Goal: Transaction & Acquisition: Purchase product/service

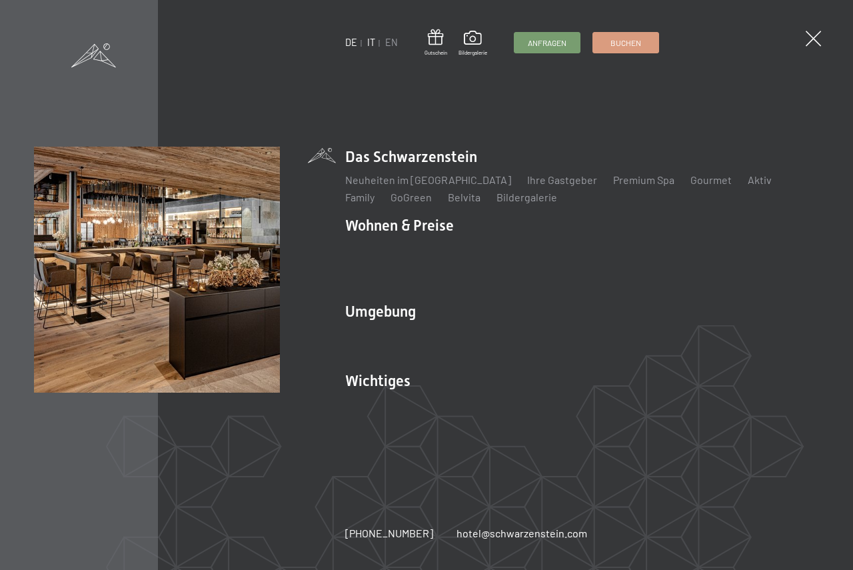
click at [372, 41] on link "IT" at bounding box center [371, 42] width 8 height 11
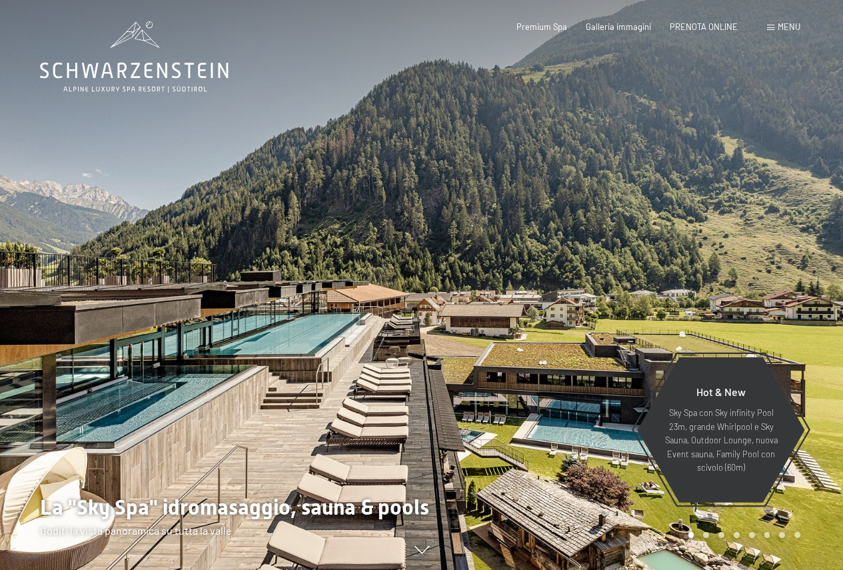
click at [788, 27] on span "Menu" at bounding box center [789, 26] width 23 height 11
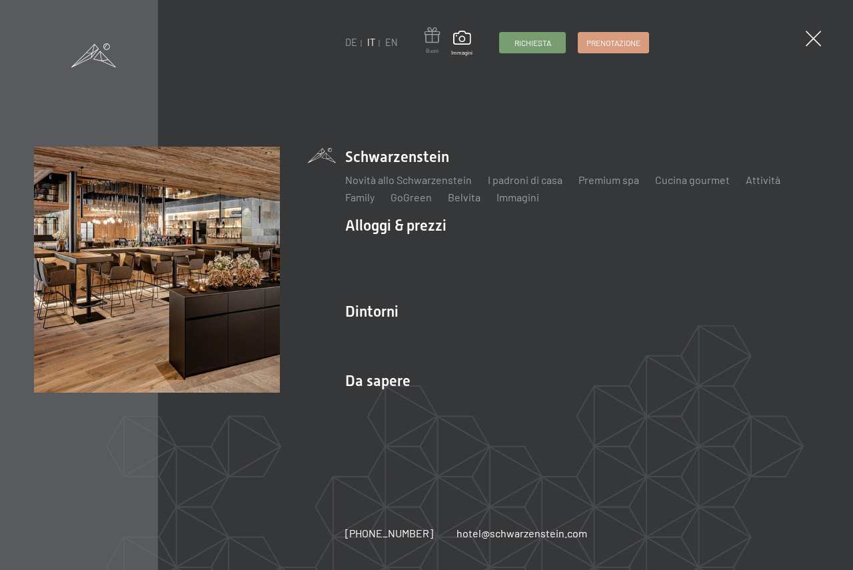
click at [431, 41] on span at bounding box center [432, 37] width 15 height 20
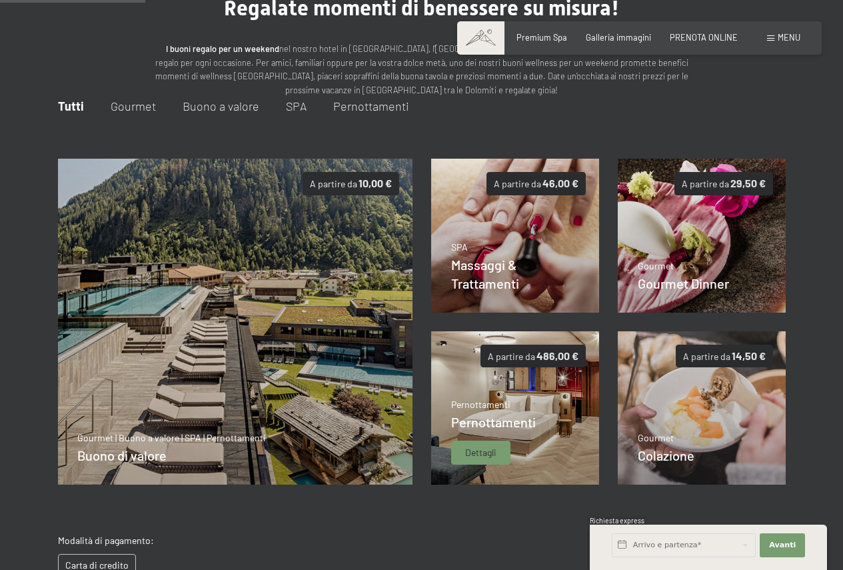
scroll to position [75, 0]
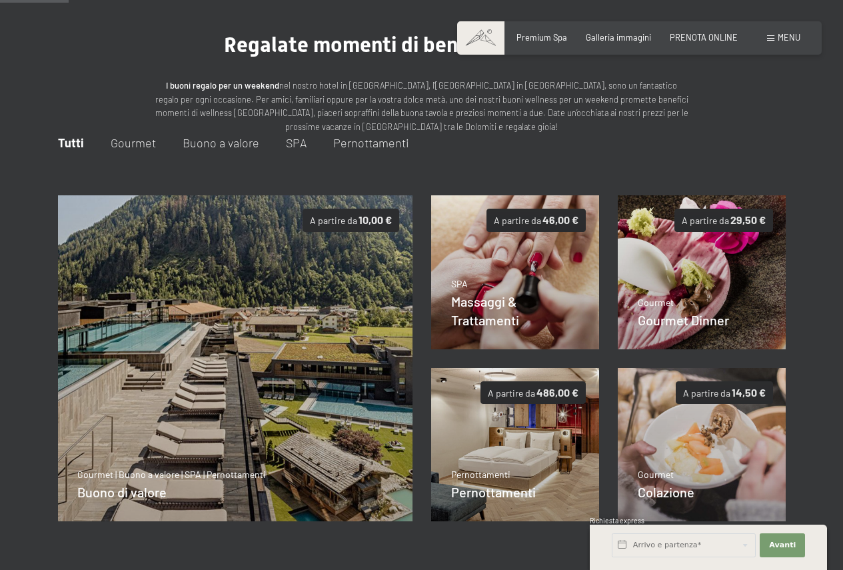
click at [207, 141] on span "Buono a valore" at bounding box center [221, 142] width 77 height 15
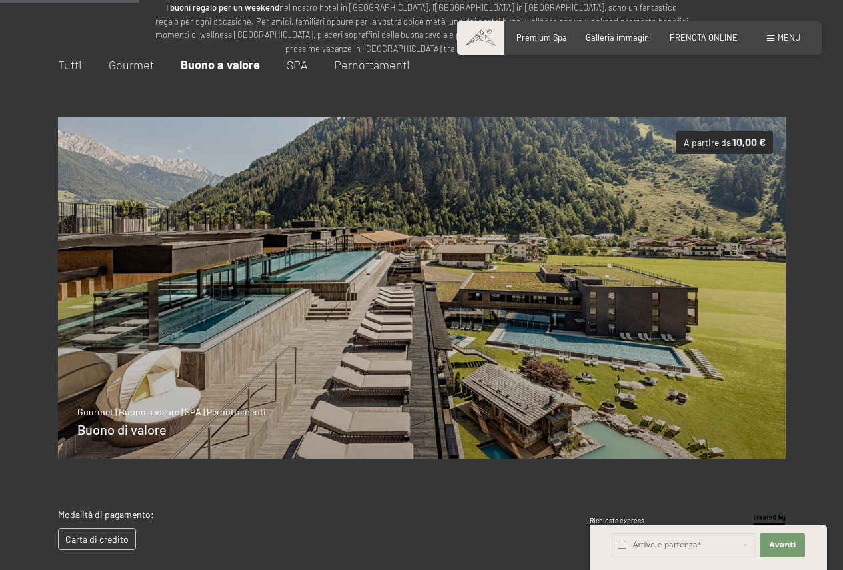
scroll to position [130, 0]
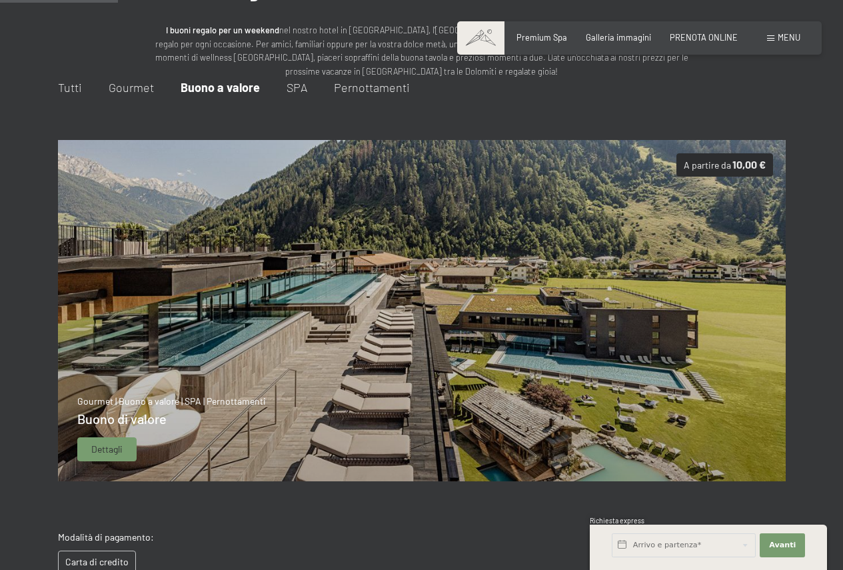
click at [375, 269] on img at bounding box center [421, 310] width 729 height 341
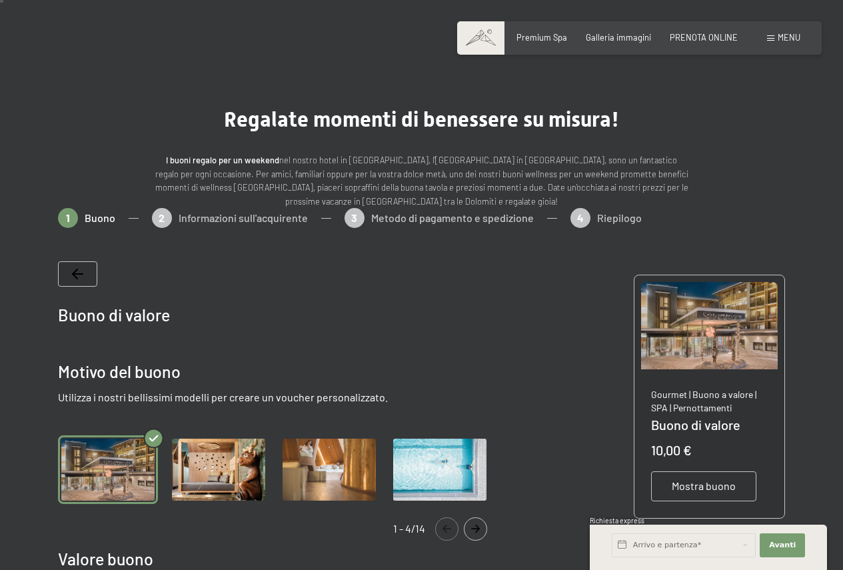
scroll to position [200, 0]
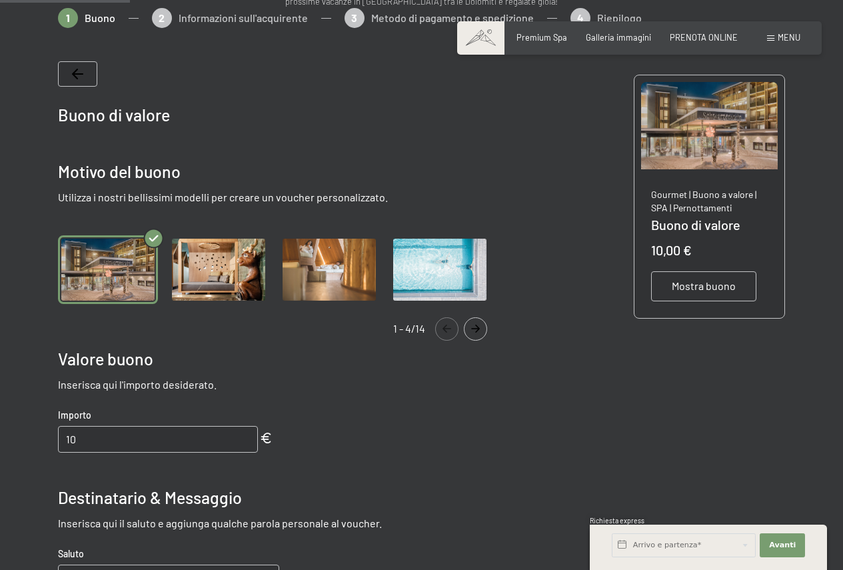
click at [213, 273] on img "Gallery" at bounding box center [219, 269] width 100 height 69
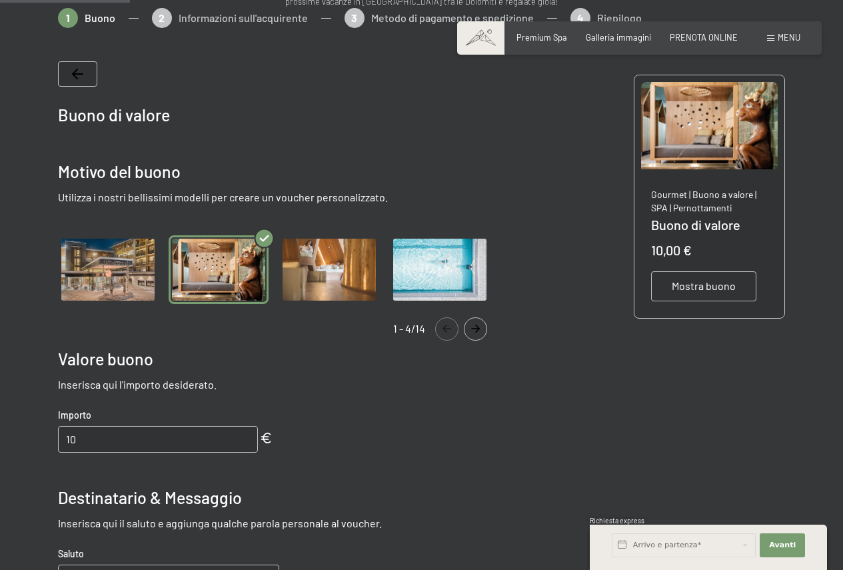
click at [475, 327] on icon "Navigate to next slide" at bounding box center [476, 329] width 22 height 8
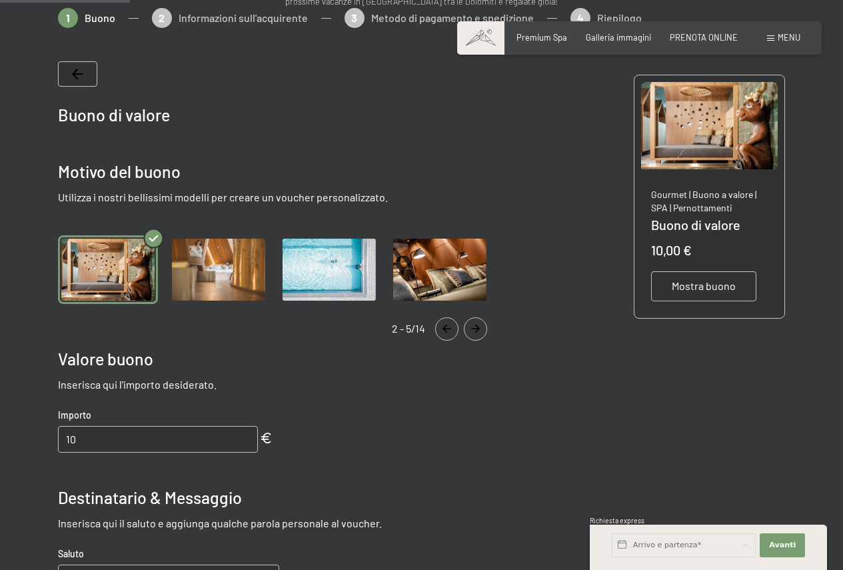
click at [475, 327] on icon "Navigate to next slide" at bounding box center [476, 329] width 22 height 8
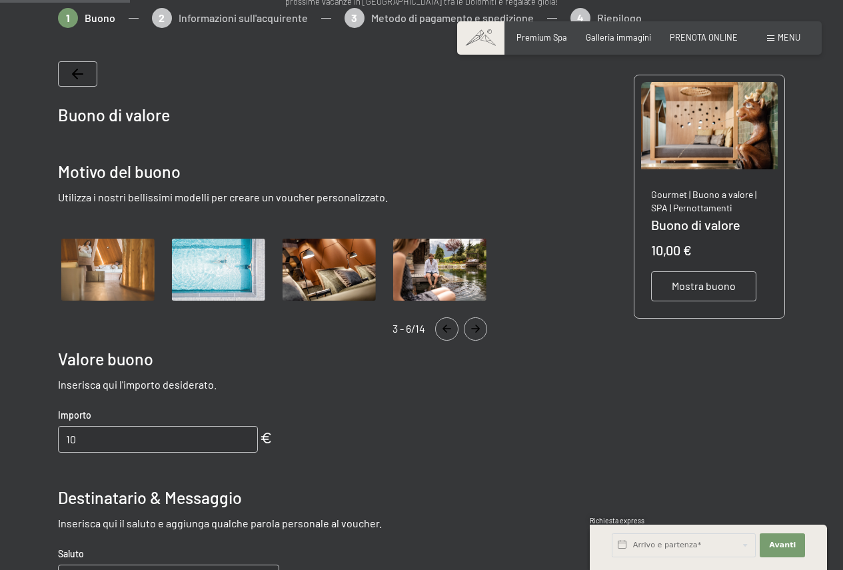
click at [475, 327] on icon "Navigate to next slide" at bounding box center [476, 329] width 22 height 8
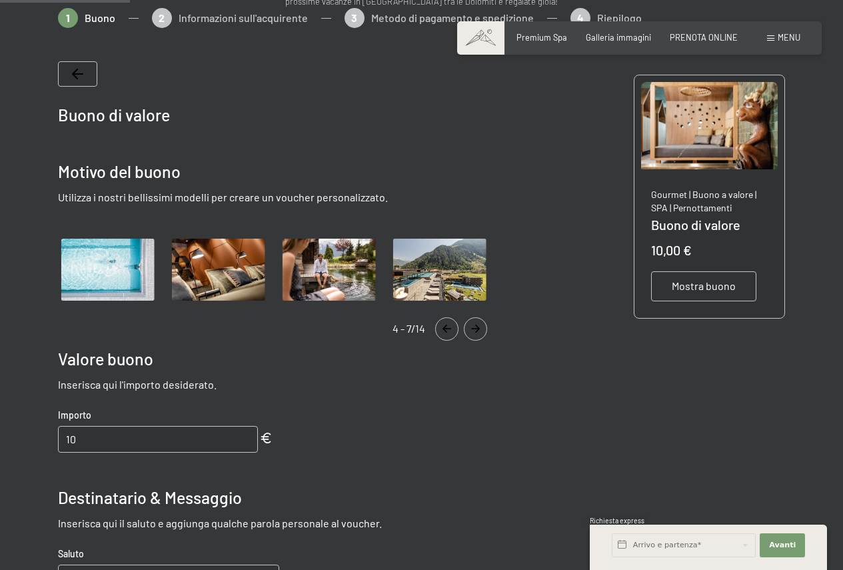
click at [475, 327] on icon "Navigate to next slide" at bounding box center [476, 329] width 22 height 8
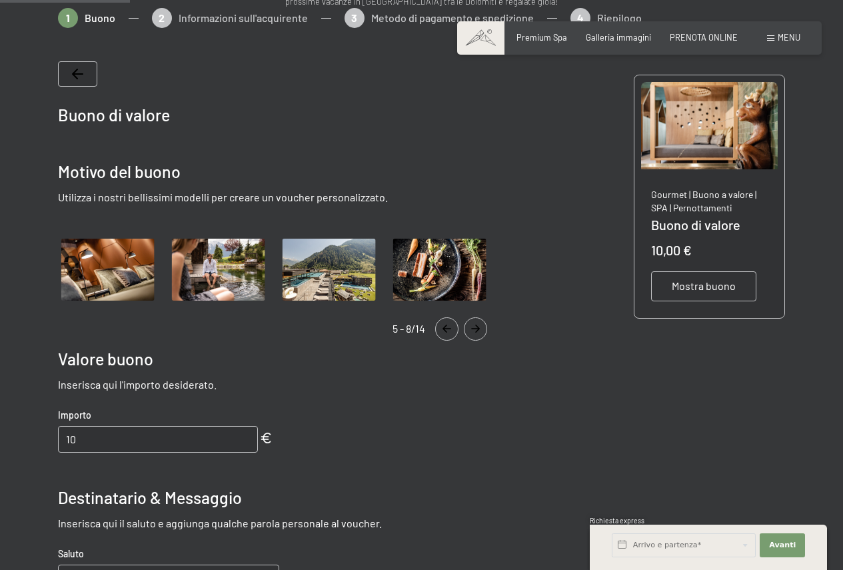
click at [475, 327] on icon "Navigate to next slide" at bounding box center [476, 329] width 22 height 8
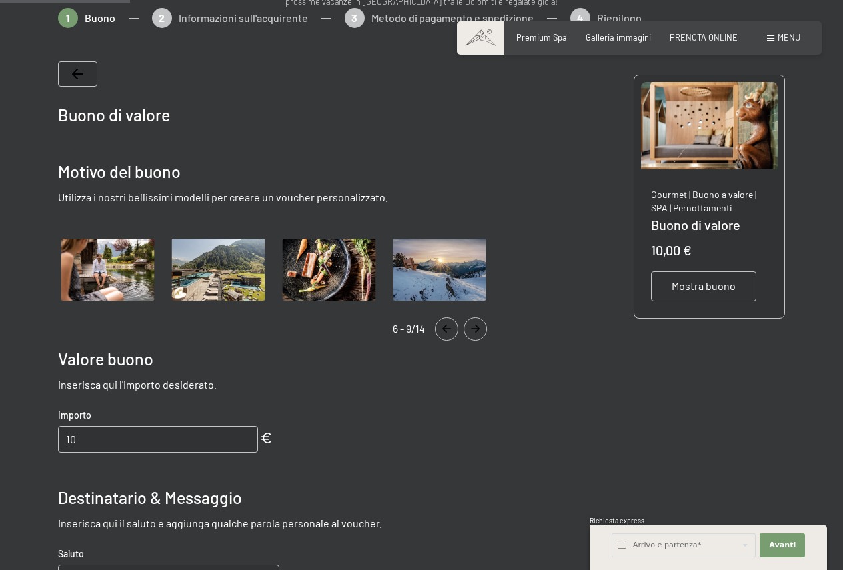
click at [475, 327] on icon "Navigate to next slide" at bounding box center [476, 329] width 22 height 8
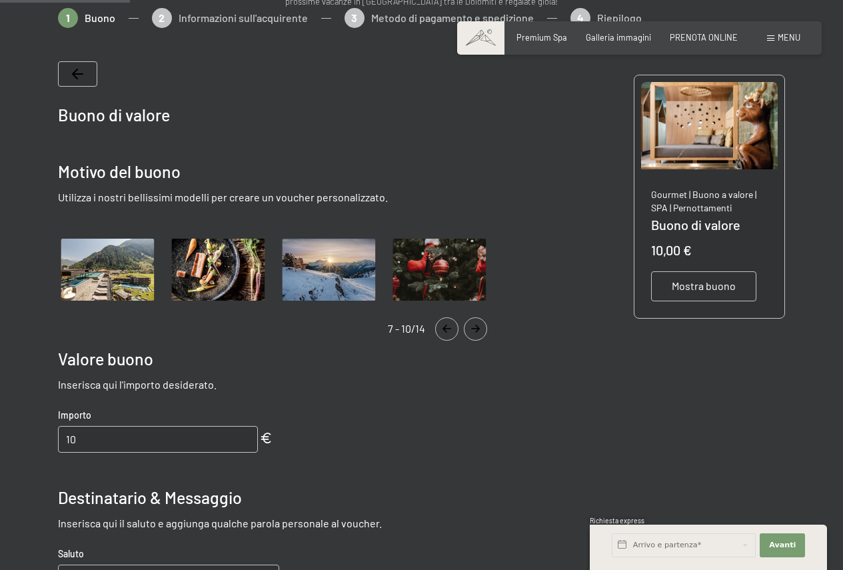
click at [475, 327] on icon "Navigate to next slide" at bounding box center [476, 329] width 22 height 8
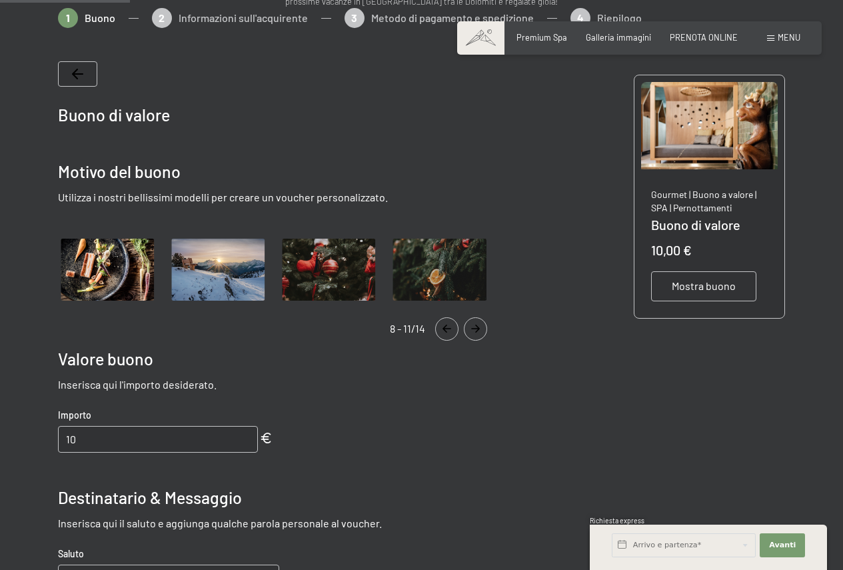
click at [475, 327] on icon "Navigate to next slide" at bounding box center [476, 329] width 22 height 8
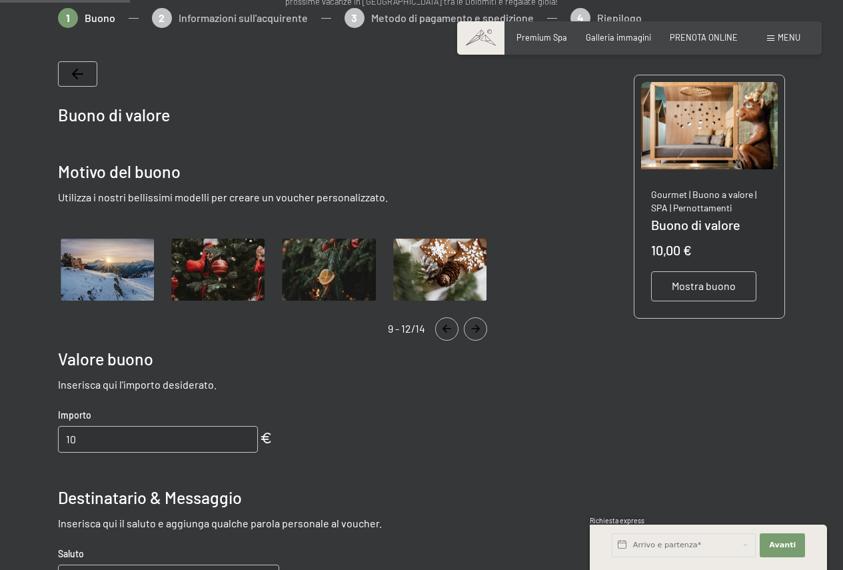
click at [475, 327] on icon "Navigate to next slide" at bounding box center [476, 329] width 22 height 8
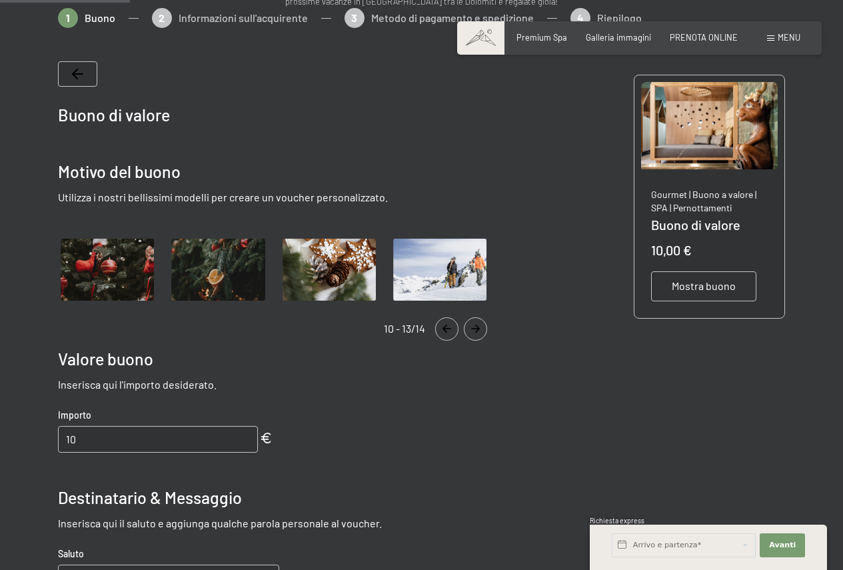
click at [475, 327] on icon "Navigate to next slide" at bounding box center [476, 329] width 22 height 8
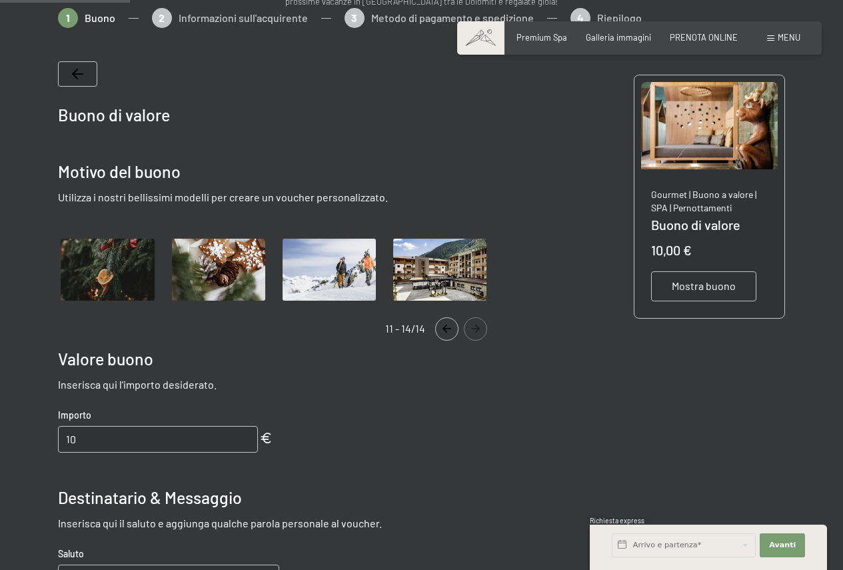
click at [451, 327] on icon "Navigate to previous slide" at bounding box center [447, 329] width 22 height 8
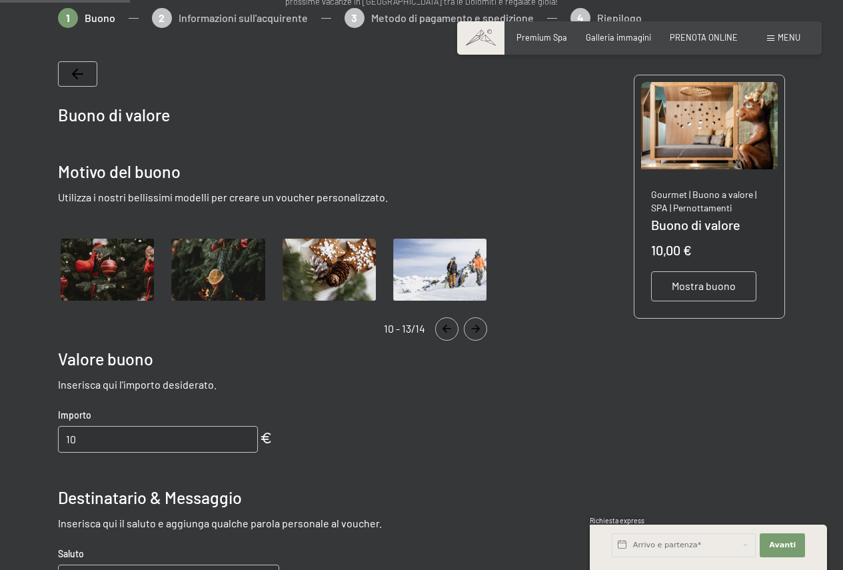
click at [451, 327] on icon "Navigate to previous slide" at bounding box center [447, 329] width 22 height 8
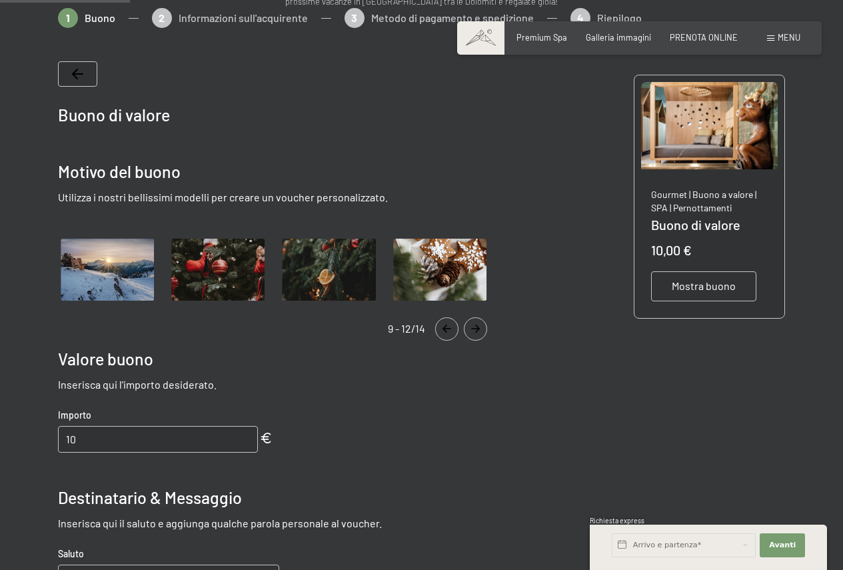
click at [451, 327] on icon "Navigate to previous slide" at bounding box center [447, 329] width 22 height 8
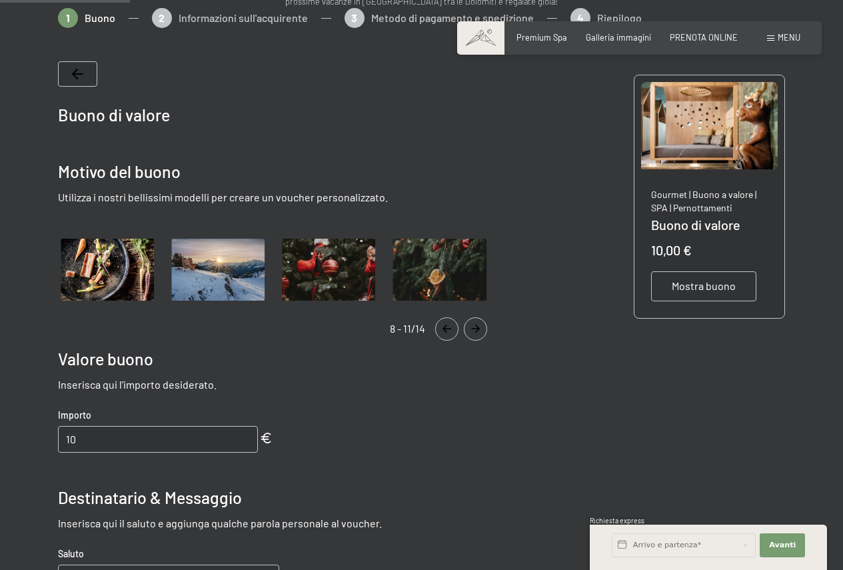
click at [451, 327] on icon "Navigate to previous slide" at bounding box center [447, 329] width 22 height 8
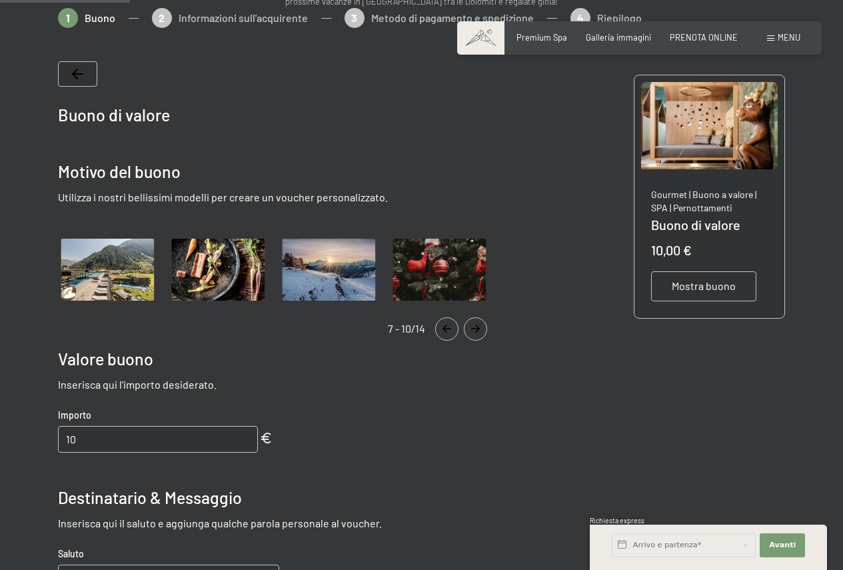
click at [451, 327] on icon "Navigate to previous slide" at bounding box center [447, 329] width 22 height 8
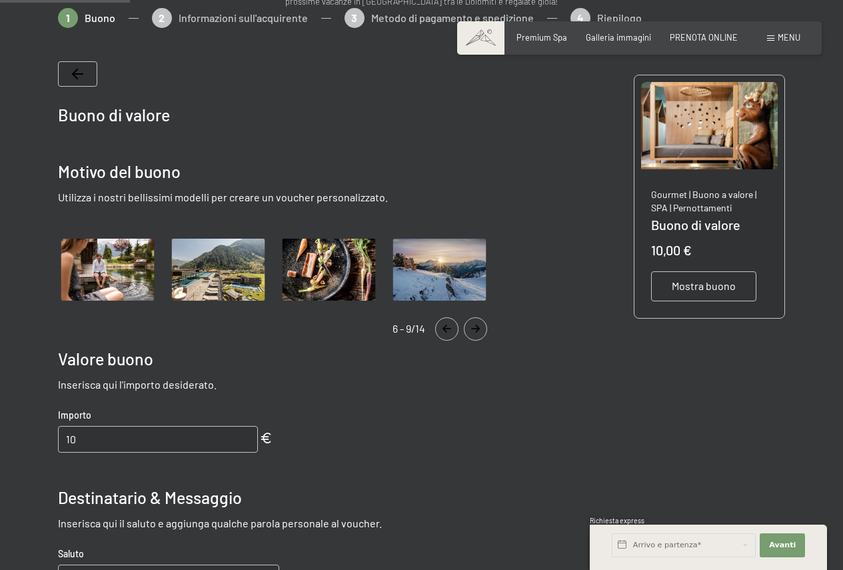
click at [451, 327] on icon "Navigate to previous slide" at bounding box center [447, 329] width 22 height 8
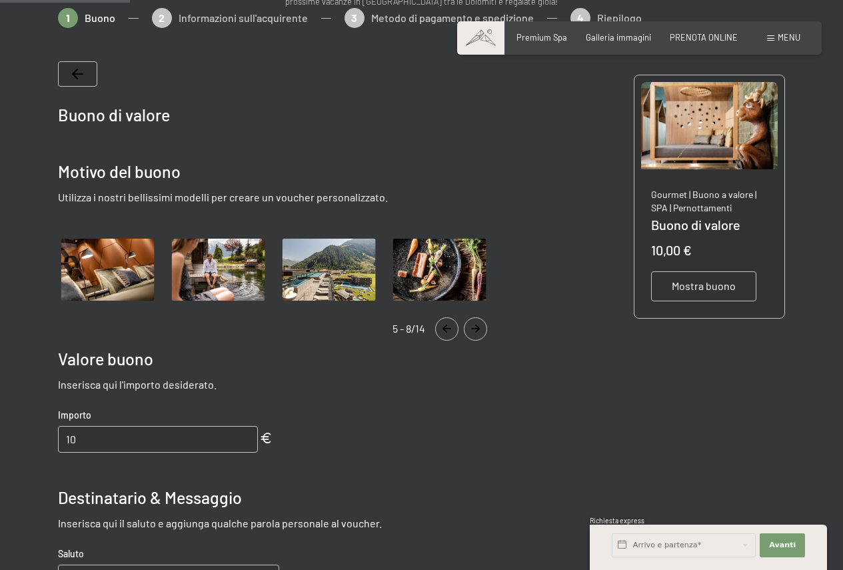
click at [451, 327] on icon "Navigate to previous slide" at bounding box center [447, 329] width 22 height 8
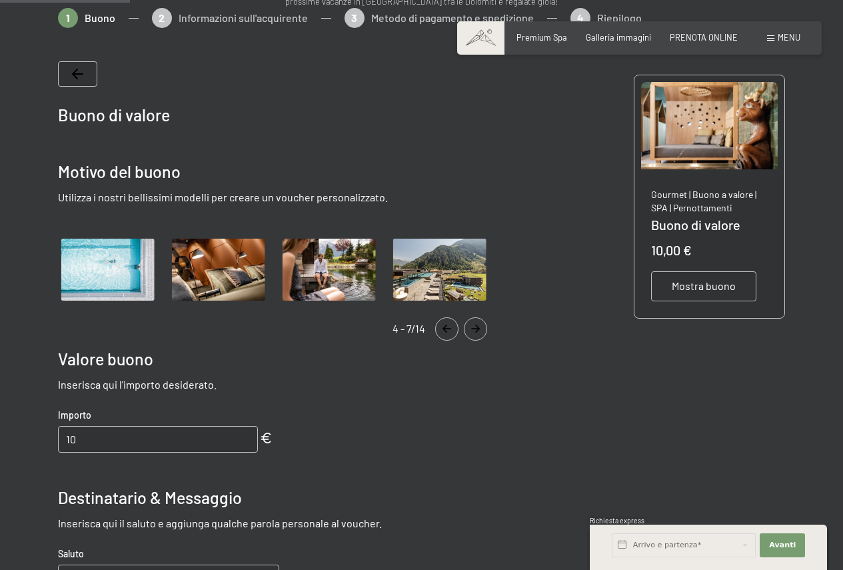
click at [451, 327] on icon "Navigate to previous slide" at bounding box center [447, 329] width 22 height 8
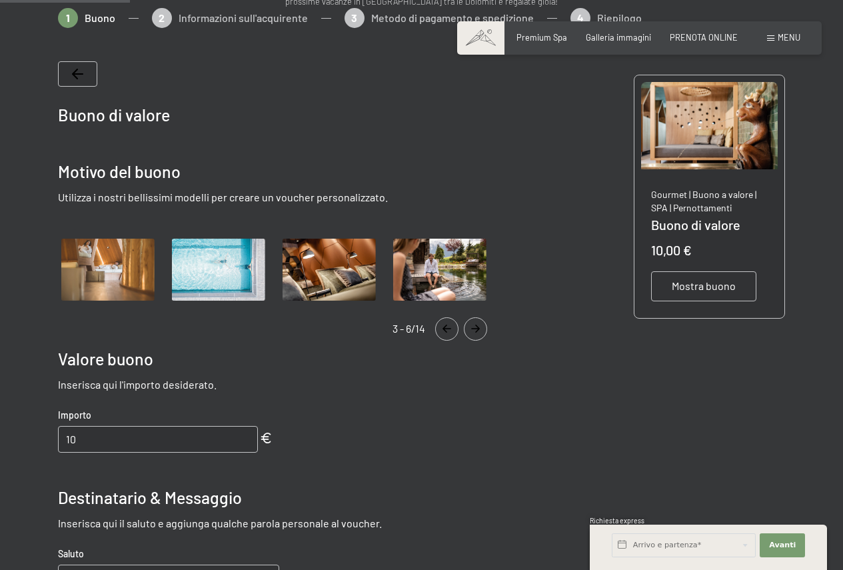
click at [451, 327] on icon "Navigate to previous slide" at bounding box center [447, 329] width 22 height 8
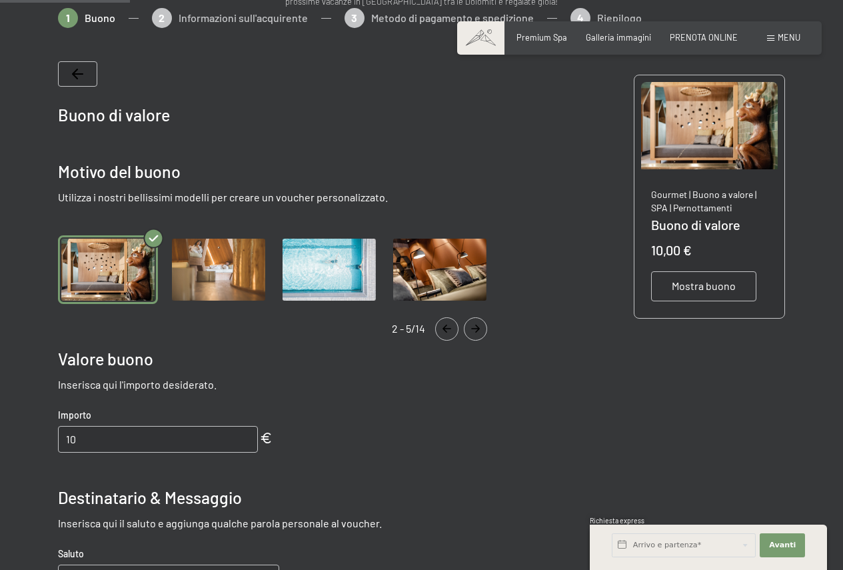
click at [451, 327] on icon "Navigate to previous slide" at bounding box center [447, 329] width 22 height 8
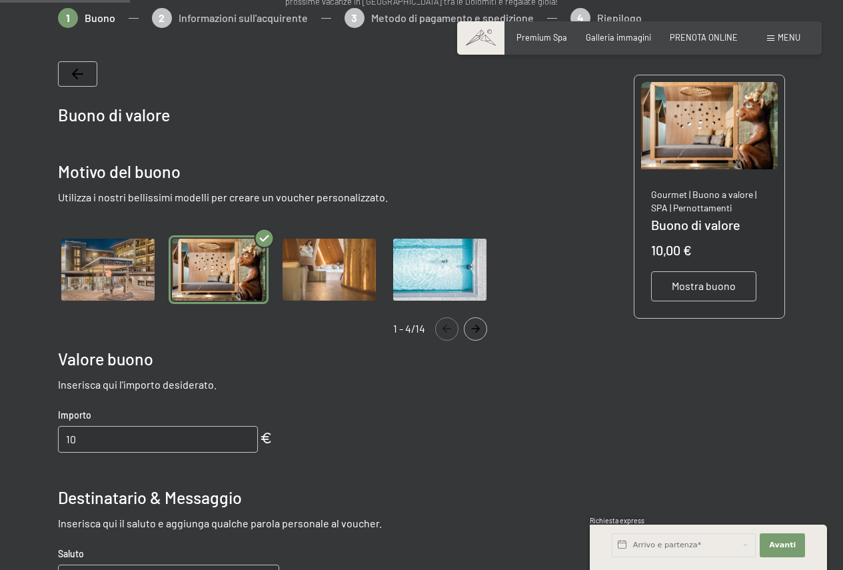
click at [88, 264] on img "Gallery" at bounding box center [108, 269] width 100 height 69
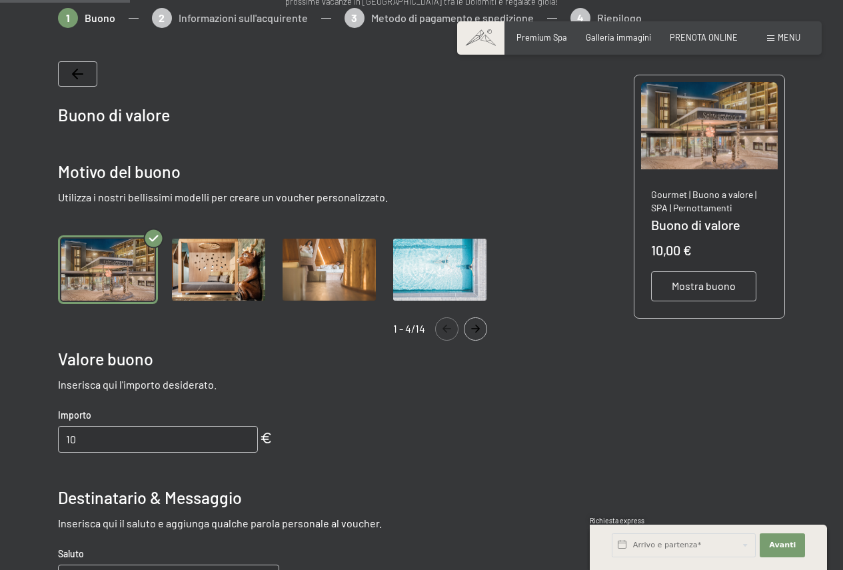
click at [106, 443] on input "10" at bounding box center [158, 439] width 200 height 27
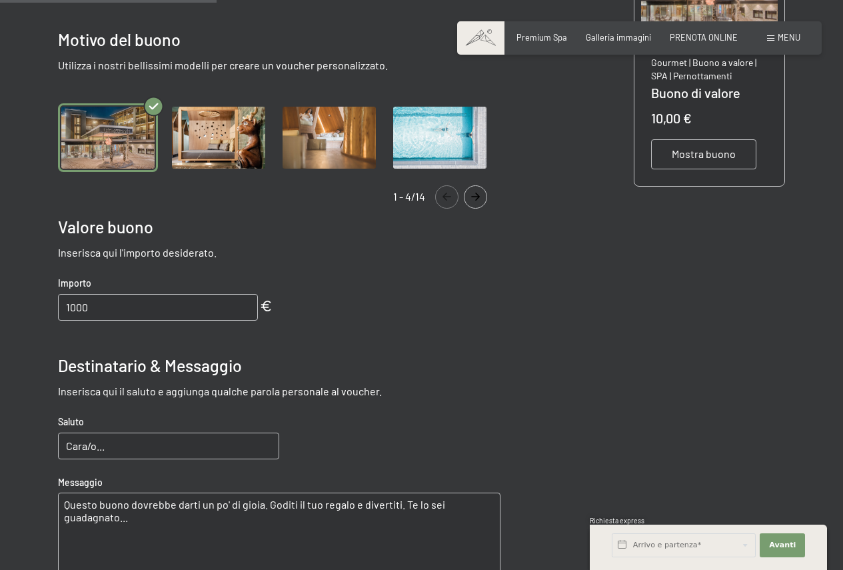
scroll to position [333, 0]
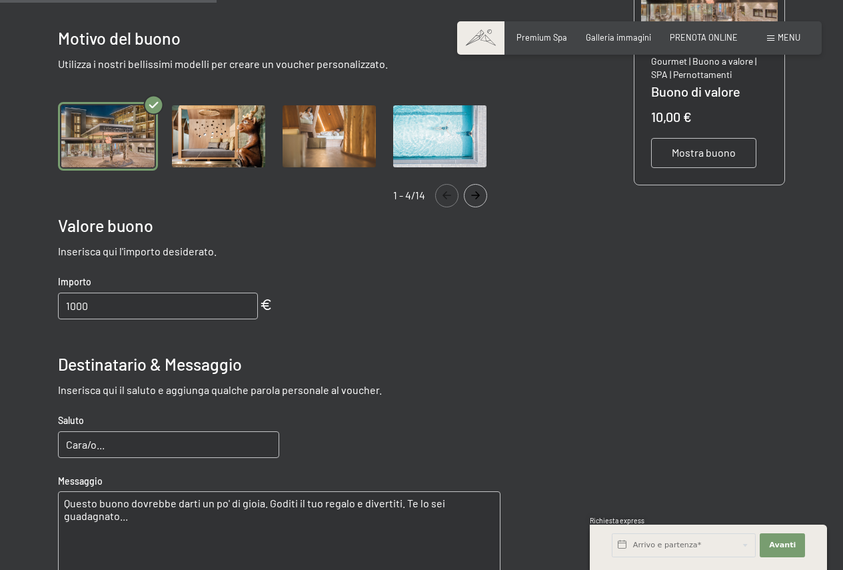
type input "1000"
click at [90, 443] on input "Cara/o..." at bounding box center [168, 444] width 221 height 27
click at [103, 446] on input "Cara/o..." at bounding box center [168, 444] width 221 height 27
click at [118, 443] on input "Cara Julia ." at bounding box center [168, 444] width 221 height 27
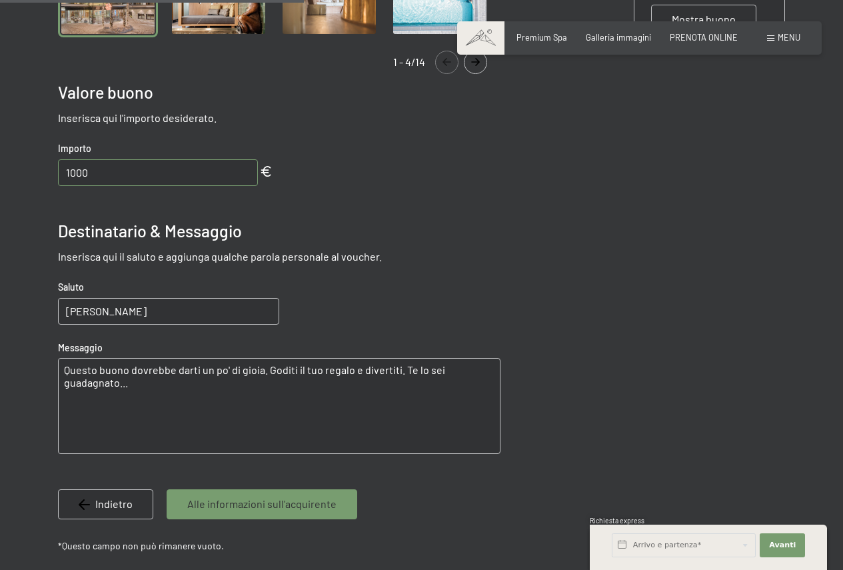
type input "Cara Julia"
click at [155, 387] on textarea "Questo buono dovrebbe darti un po' di gioia. Goditi il tuo regalo e divertiti. …" at bounding box center [279, 406] width 443 height 96
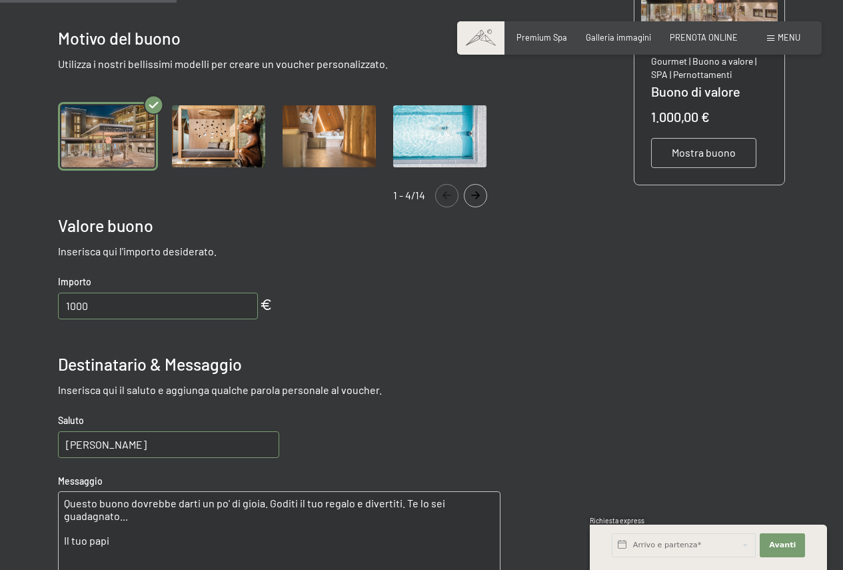
scroll to position [133, 0]
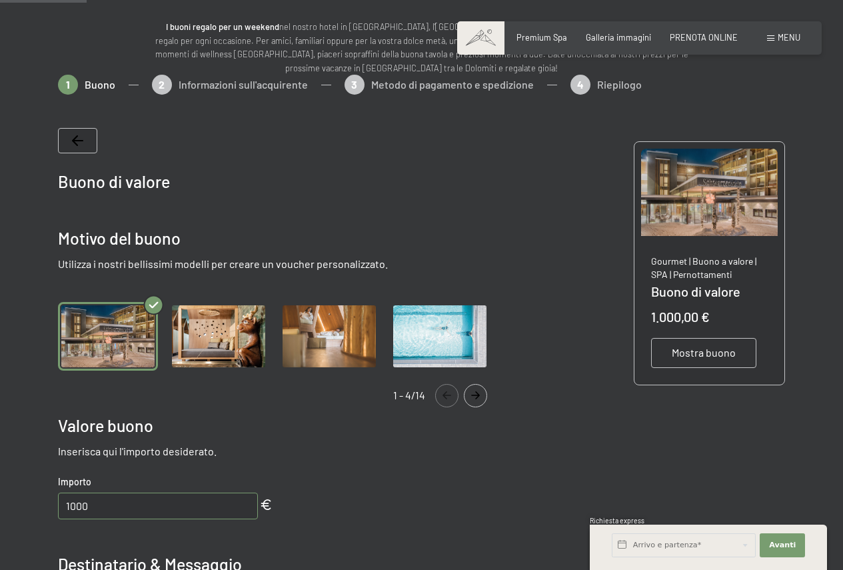
click at [715, 356] on span "Mostra buono" at bounding box center [704, 352] width 64 height 15
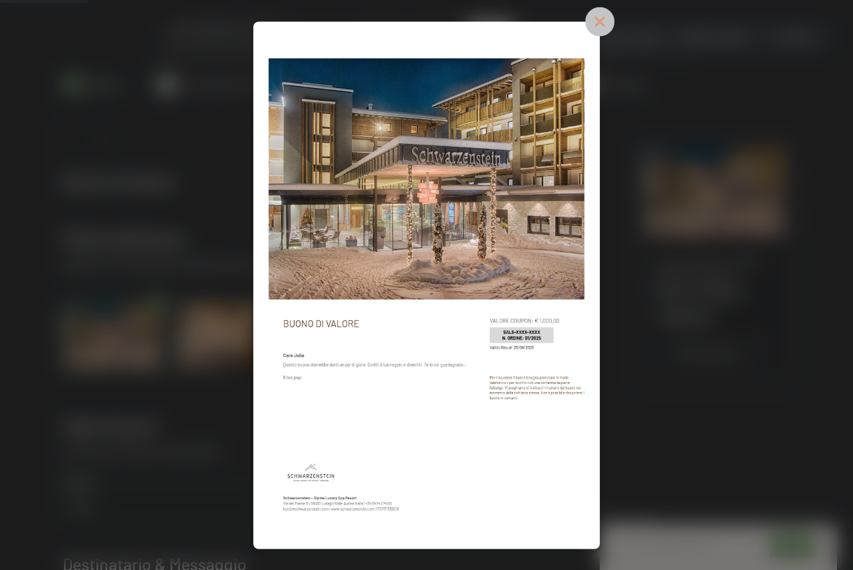
click at [604, 29] on icon at bounding box center [599, 21] width 29 height 29
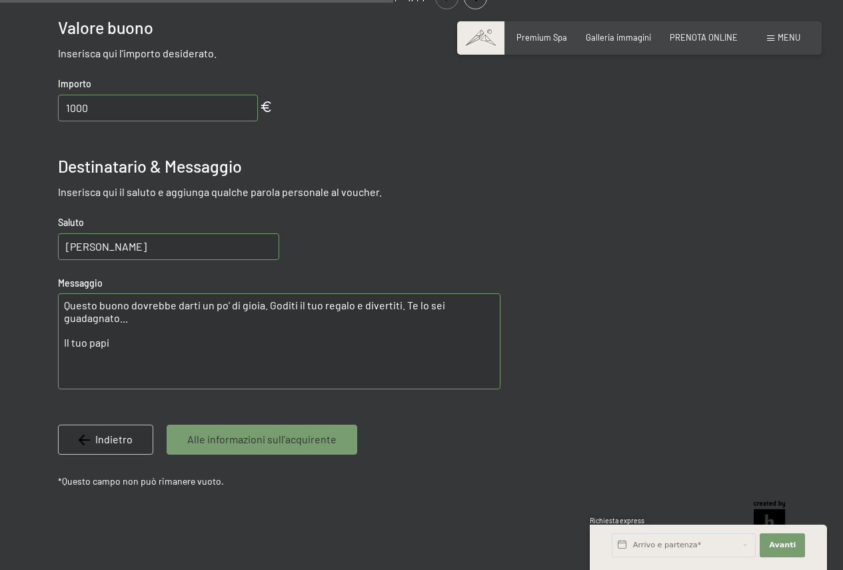
scroll to position [467, 0]
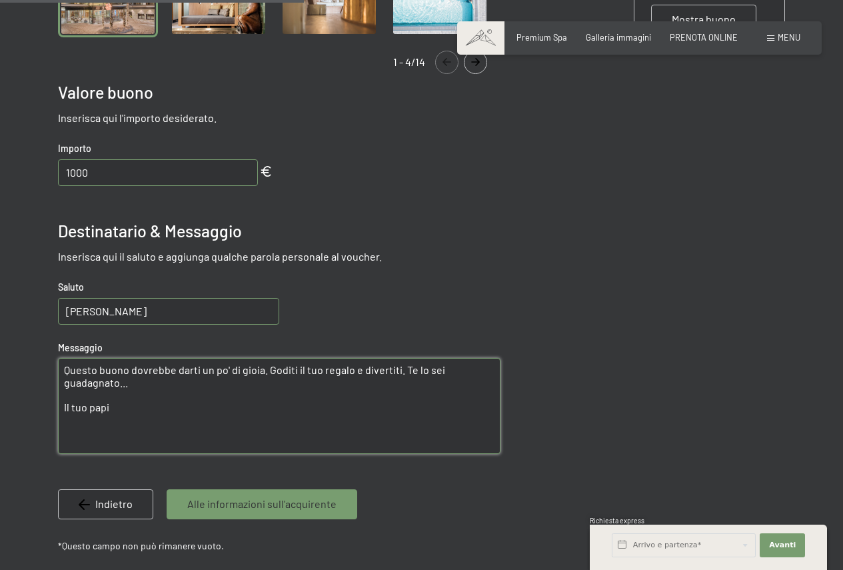
click at [133, 386] on textarea "Questo buono dovrebbe darti un po' di gioia. Goditi il tuo regalo e divertiti. …" at bounding box center [279, 406] width 443 height 96
type textarea "Questo buono dovrebbe darti un po' di gioia. Goditi il tuo regalo e divertiti. …"
click at [256, 503] on span "Alle informazioni sull'acquirente" at bounding box center [261, 504] width 149 height 15
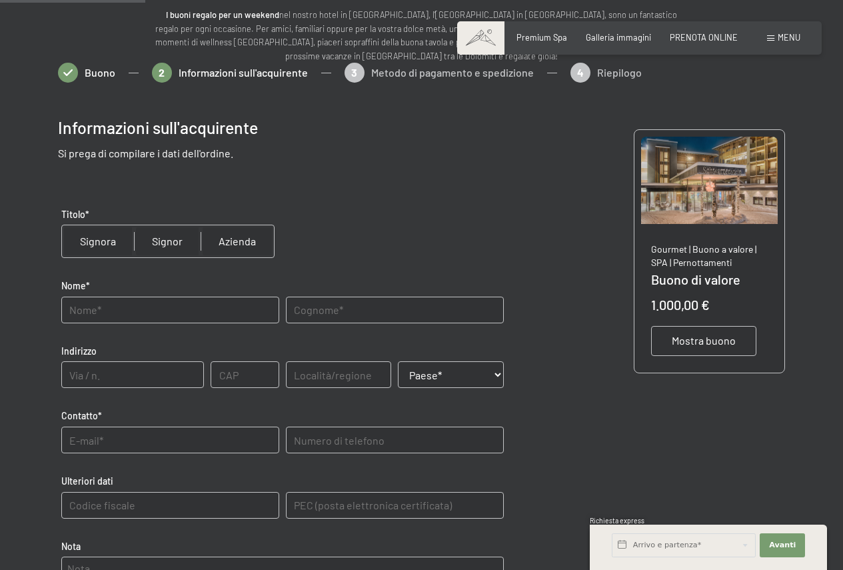
scroll to position [141, 0]
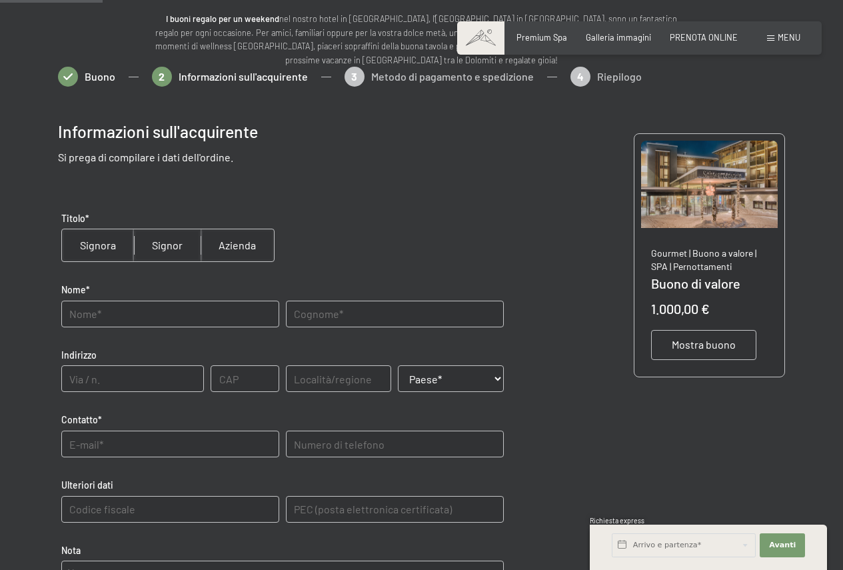
click at [171, 243] on input "radio" at bounding box center [167, 245] width 67 height 32
radio input "true"
click at [121, 314] on input "text" at bounding box center [170, 314] width 218 height 27
type input "Lorenzo"
type input "Dotti"
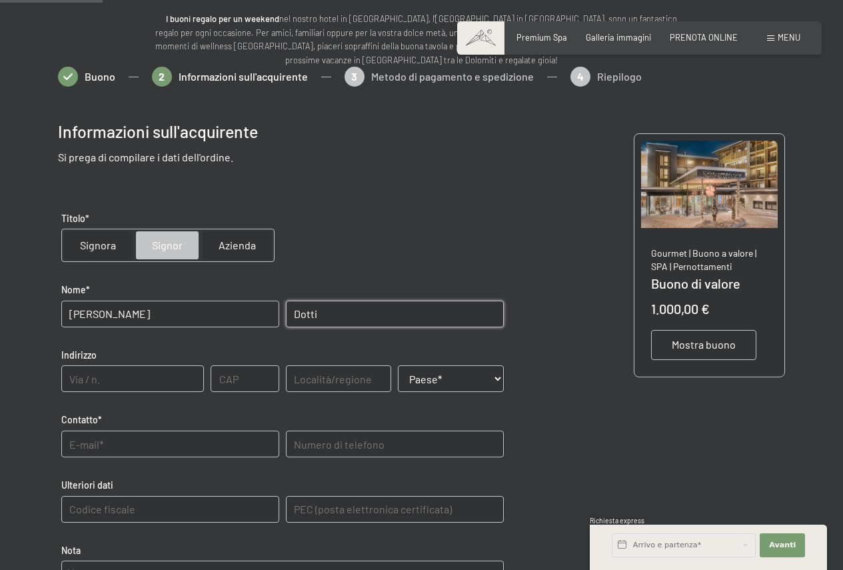
type input "Via Val d'Ega 1 D"
type input "39053"
type input "Bolzano"
select select "ITA"
type telefono "0471365440"
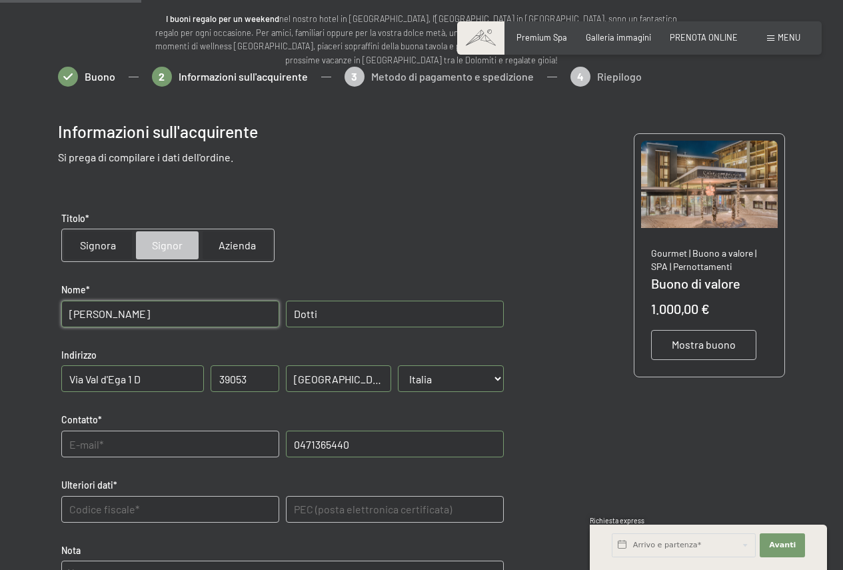
scroll to position [341, 0]
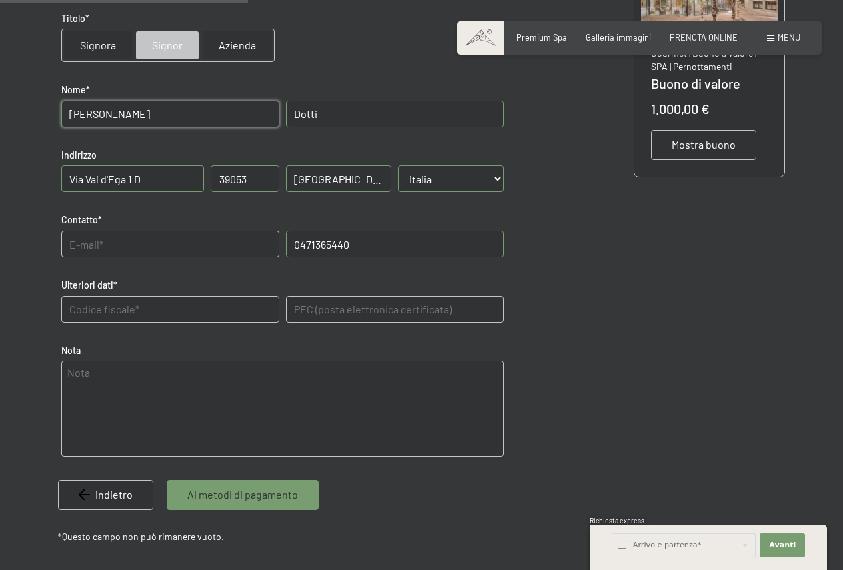
click at [101, 240] on input "text" at bounding box center [170, 244] width 218 height 27
type input "lorenzod87@gmail.com"
click at [348, 243] on telefono "0471365440" at bounding box center [395, 244] width 218 height 27
type telefono "3338783489"
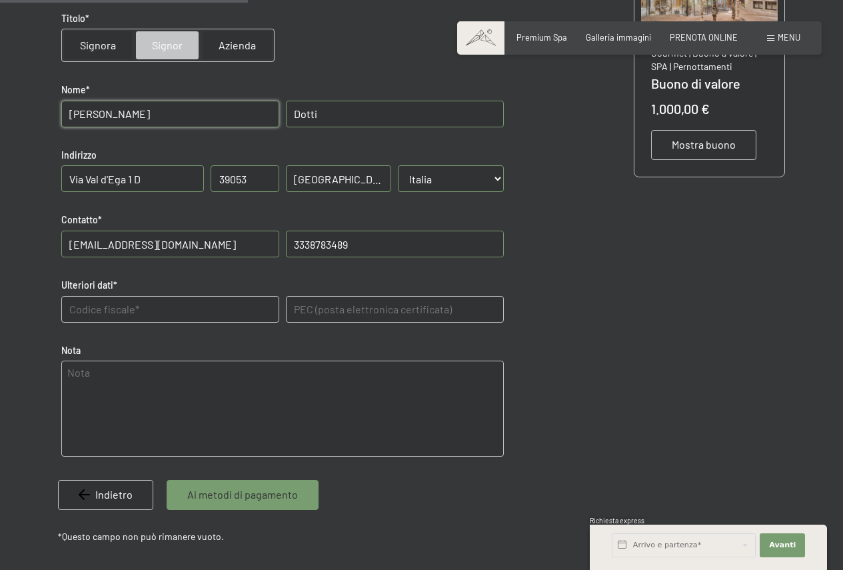
click at [110, 173] on input "Via Val d'Ega 1 D" at bounding box center [132, 178] width 143 height 27
click at [153, 183] on input "Via Val d'Ega 1 D" at bounding box center [132, 178] width 143 height 27
type input "Via Druso 187"
click at [256, 182] on input "39053" at bounding box center [245, 178] width 68 height 27
type input "39100"
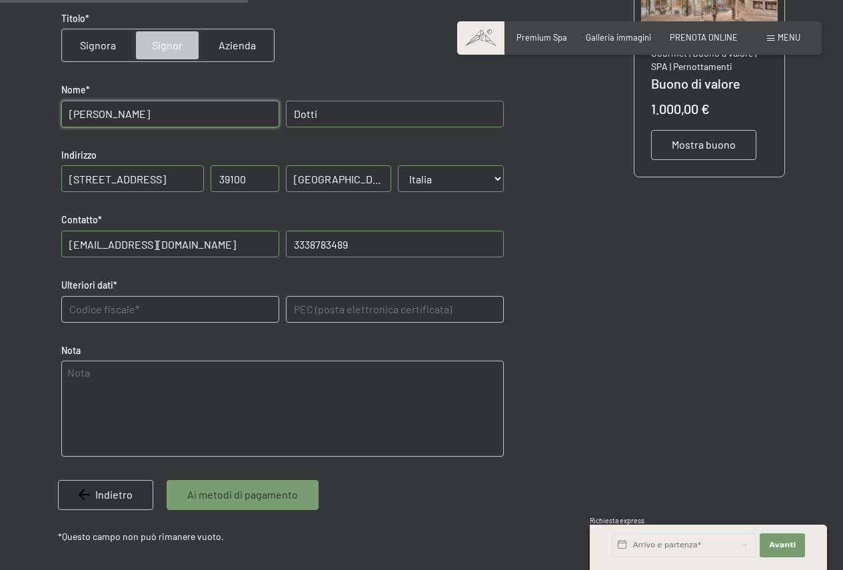
click at [127, 309] on dati "text" at bounding box center [170, 309] width 218 height 27
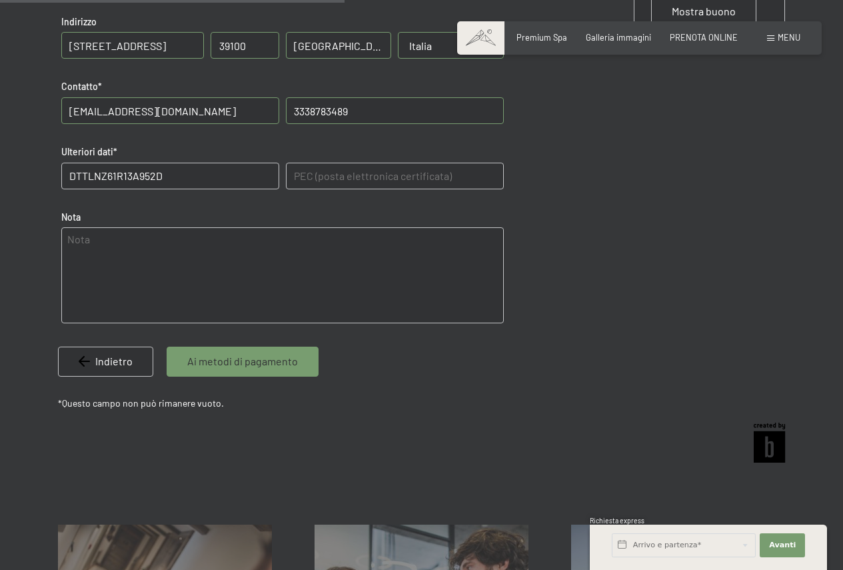
type dati "DTTLNZ61R13A952D"
click at [255, 365] on span "Ai metodi di pagamento" at bounding box center [242, 361] width 111 height 15
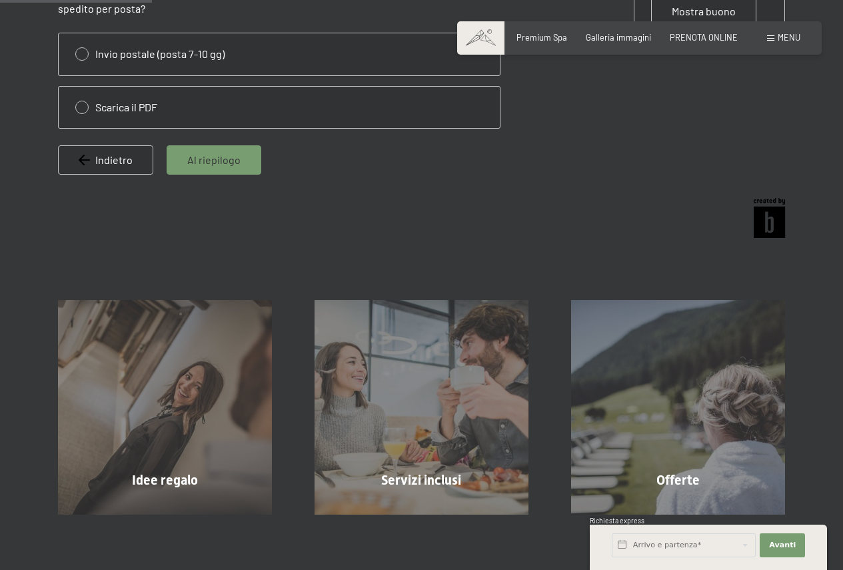
scroll to position [141, 0]
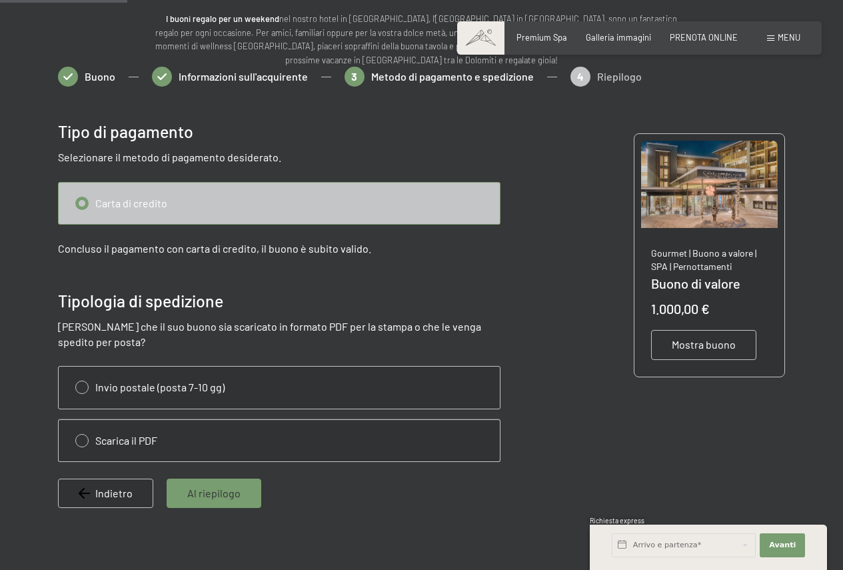
click at [86, 446] on input "radio" at bounding box center [279, 440] width 441 height 41
radio input "true"
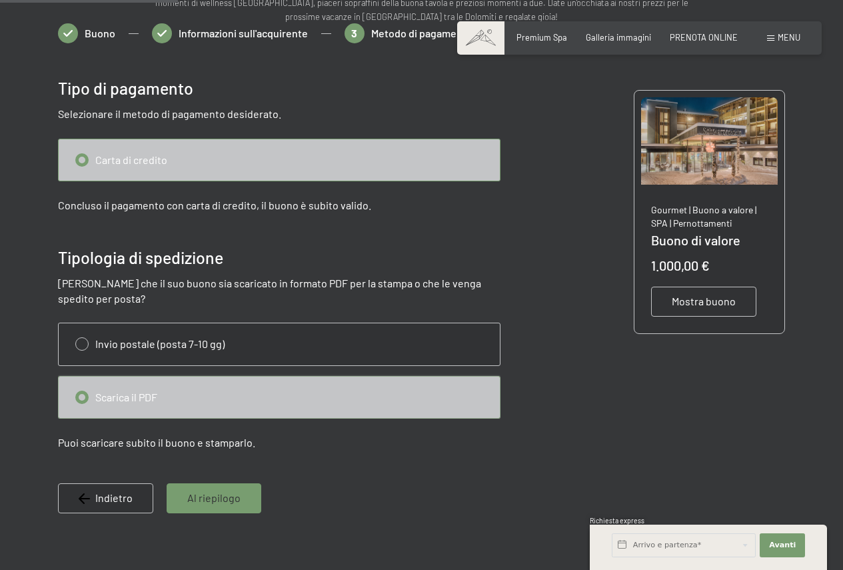
scroll to position [208, 0]
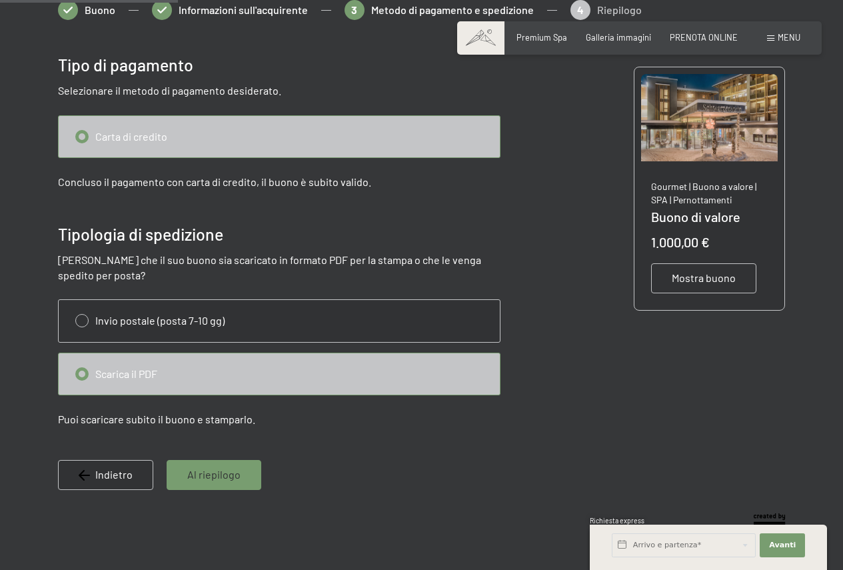
click at [226, 477] on span "Al riepilogo" at bounding box center [213, 474] width 53 height 15
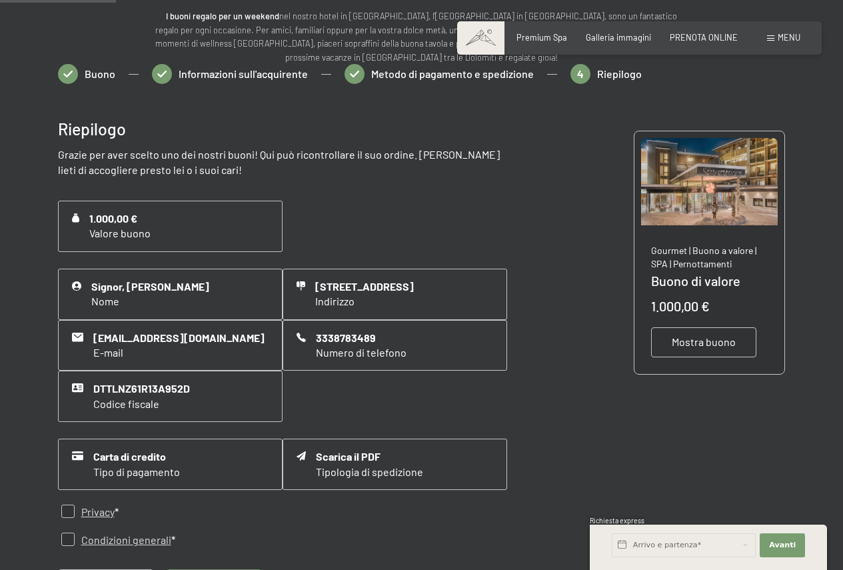
scroll to position [141, 0]
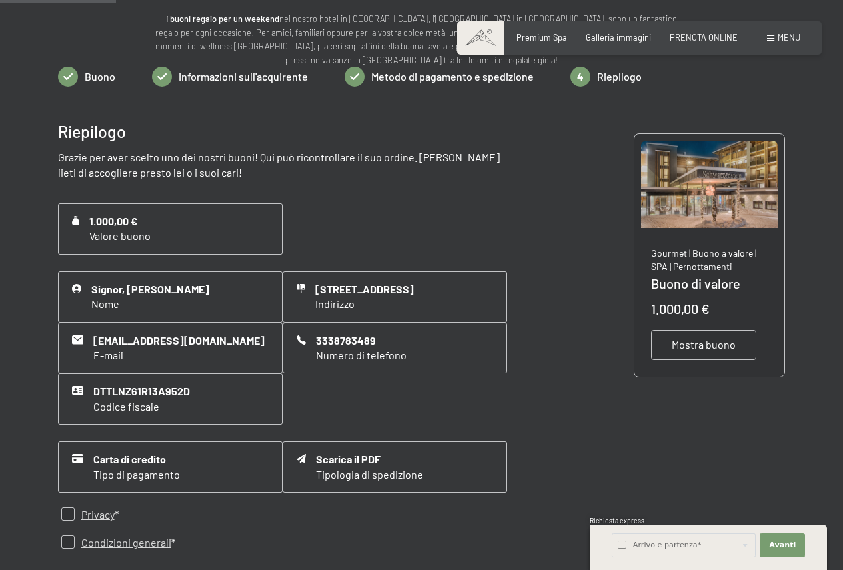
click at [65, 510] on input "checkbox" at bounding box center [67, 513] width 13 height 13
checkbox input "true"
click at [71, 544] on input "checkbox" at bounding box center [67, 541] width 13 height 13
checkbox input "true"
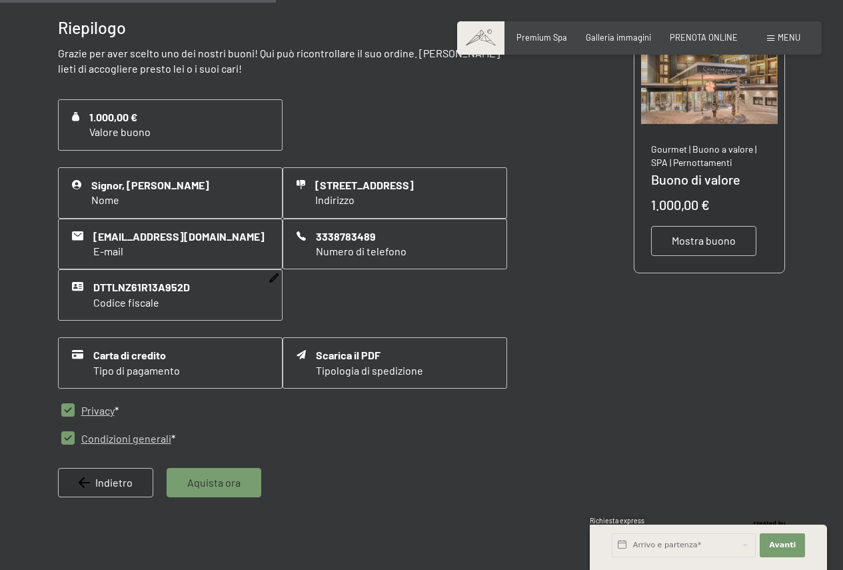
scroll to position [341, 0]
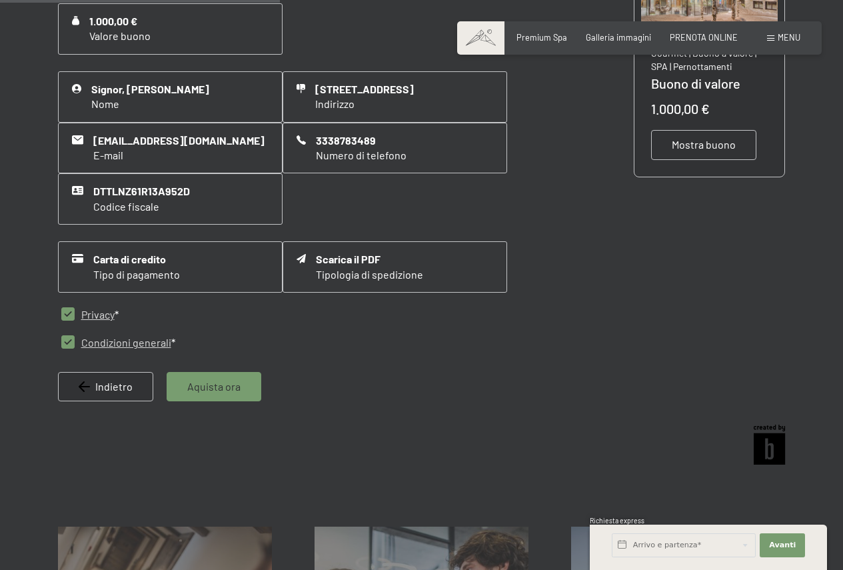
click at [225, 384] on span "Aquista ora" at bounding box center [213, 386] width 53 height 15
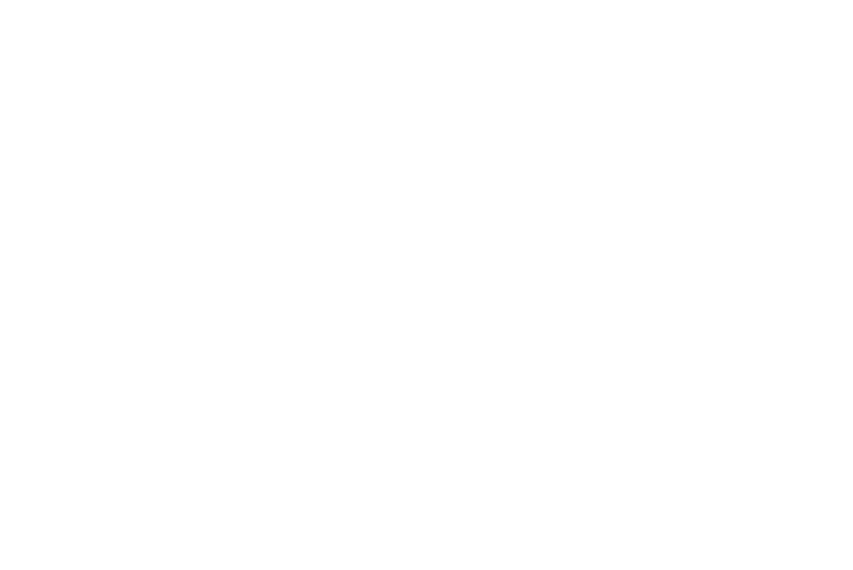
scroll to position [0, 0]
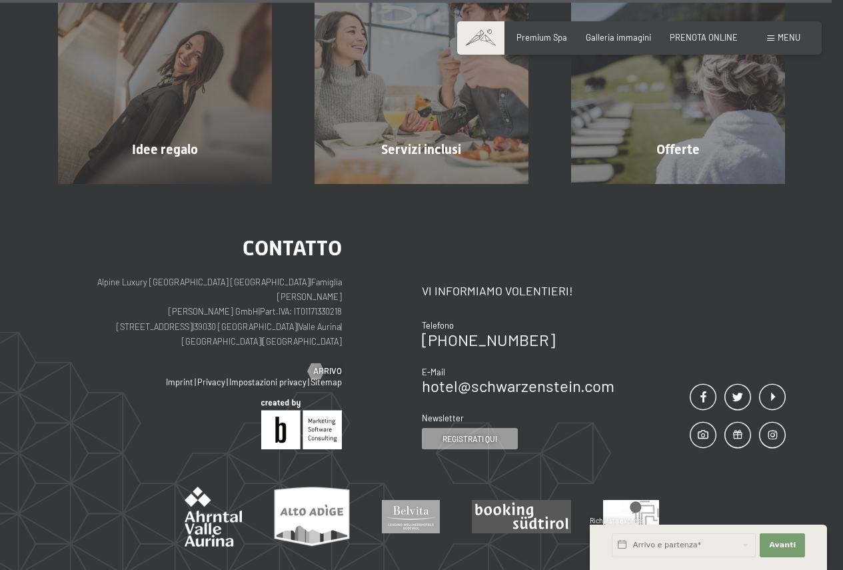
scroll to position [852, 0]
